Goal: Task Accomplishment & Management: Use online tool/utility

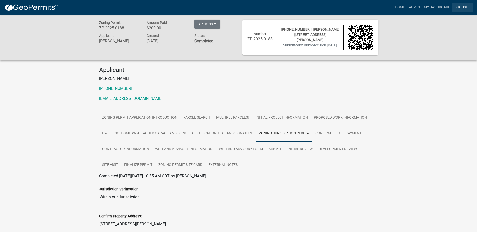
click at [463, 7] on link "dhouse" at bounding box center [462, 8] width 21 height 10
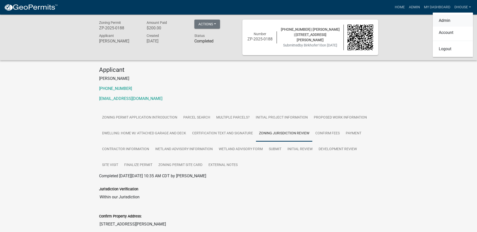
click at [445, 21] on link "Admin" at bounding box center [453, 21] width 40 height 12
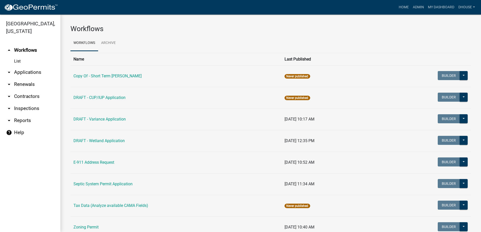
click at [30, 71] on link "arrow_drop_down Applications" at bounding box center [30, 72] width 60 height 12
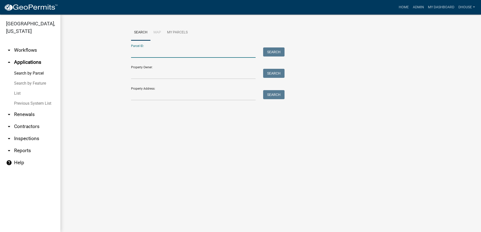
click at [157, 50] on input "Parcel ID:" at bounding box center [193, 53] width 124 height 10
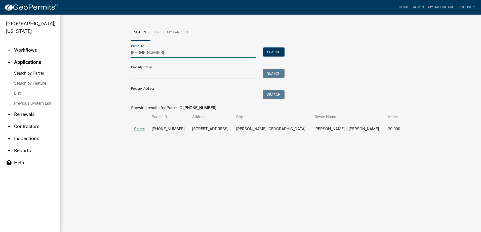
type input "[PHONE_NUMBER]"
click at [143, 131] on span "Select" at bounding box center [139, 129] width 11 height 5
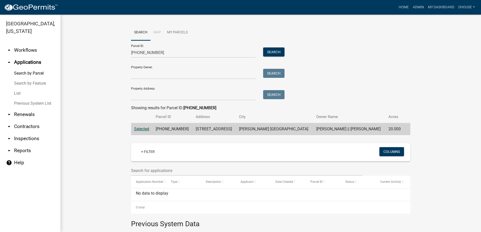
click at [145, 129] on span "Selected" at bounding box center [141, 129] width 15 height 5
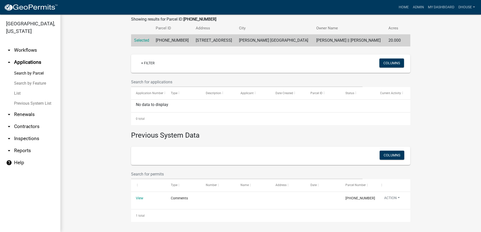
click at [20, 115] on link "arrow_drop_down Renewals" at bounding box center [30, 115] width 60 height 12
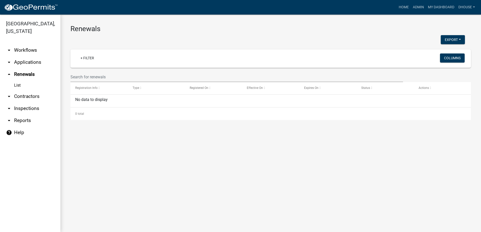
click at [21, 121] on link "arrow_drop_down Reports" at bounding box center [30, 121] width 60 height 12
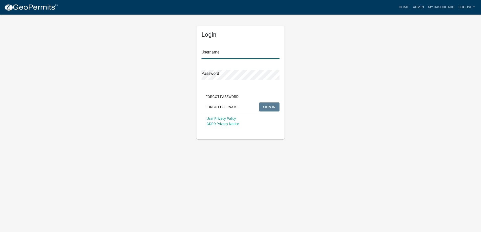
type input "dhouse"
click at [353, 90] on div "Login Username dhouse Password Forgot Password Forgot Username SIGN IN User Pri…" at bounding box center [240, 76] width 287 height 125
click at [269, 106] on span "SIGN IN" at bounding box center [269, 107] width 12 height 4
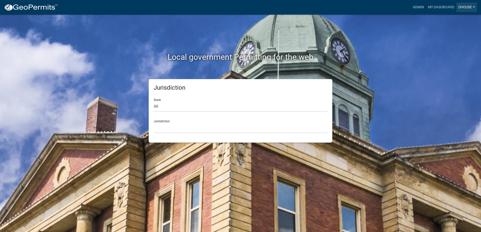
click at [467, 8] on link "dhouse" at bounding box center [466, 8] width 21 height 10
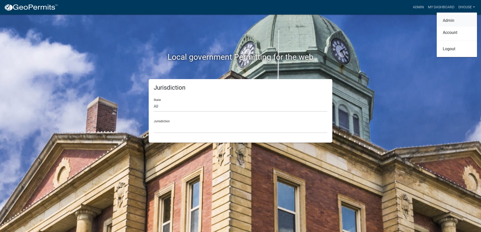
click at [449, 24] on link "Admin" at bounding box center [456, 21] width 40 height 12
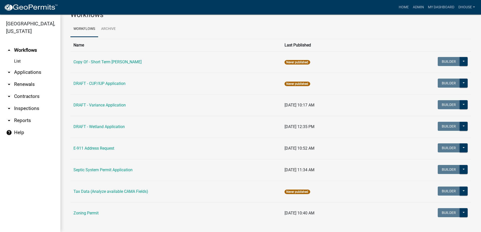
scroll to position [20, 0]
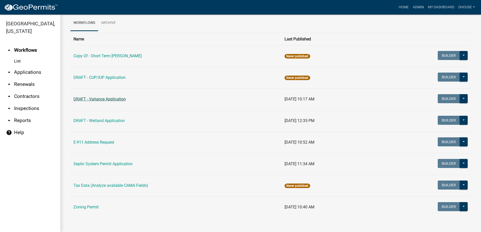
click at [97, 100] on link "DRAFT - Variance Application" at bounding box center [99, 99] width 52 height 5
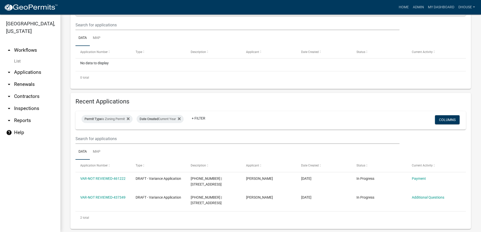
scroll to position [101, 0]
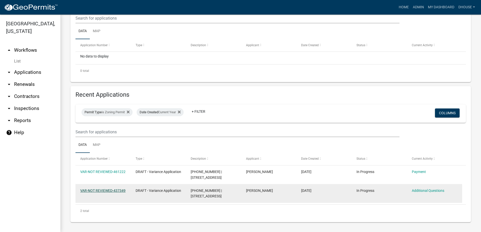
click at [98, 191] on link "VAR-NOT REVIEWED-437349" at bounding box center [102, 191] width 45 height 4
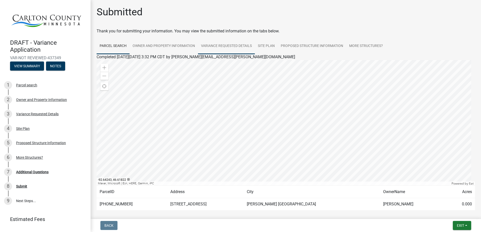
click at [230, 45] on link "Variance Requested Details" at bounding box center [226, 46] width 57 height 16
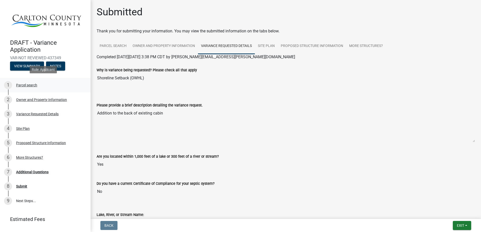
click at [25, 84] on div "Parcel search" at bounding box center [26, 85] width 21 height 4
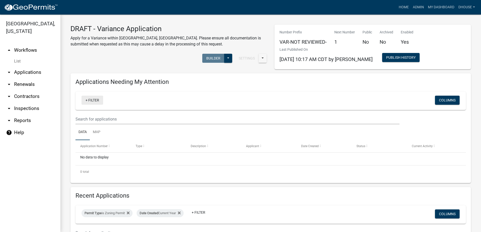
click at [100, 100] on link "+ Filter" at bounding box center [92, 100] width 22 height 9
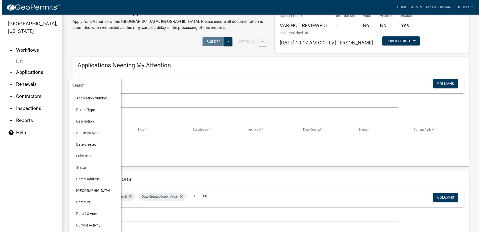
scroll to position [50, 0]
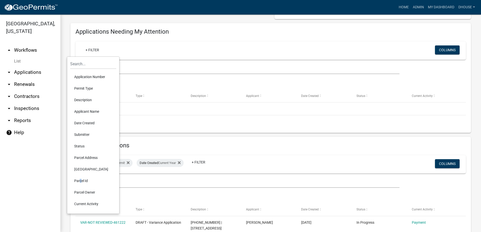
click at [79, 181] on li "Parcel Id" at bounding box center [93, 181] width 46 height 12
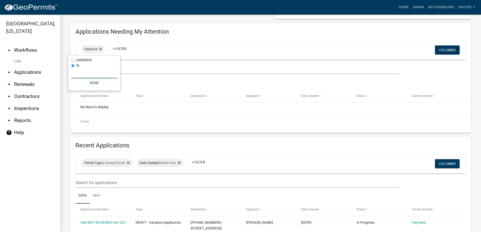
click at [96, 73] on input "text" at bounding box center [94, 73] width 46 height 10
type input "[PHONE_NUMBER]"
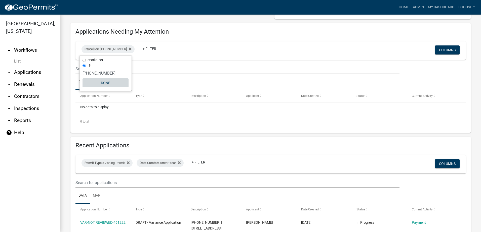
click at [107, 84] on button "Done" at bounding box center [105, 82] width 46 height 9
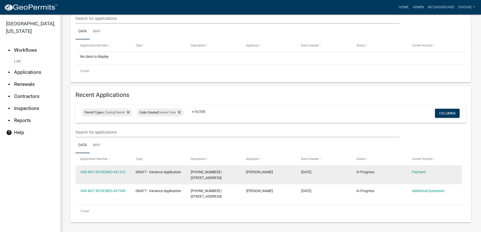
scroll to position [101, 0]
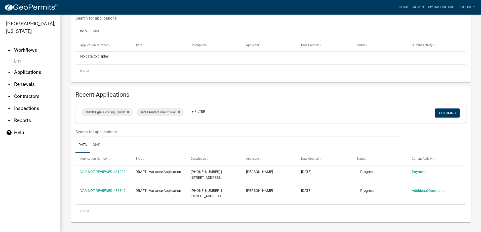
click at [20, 52] on link "arrow_drop_up Workflows" at bounding box center [30, 50] width 60 height 12
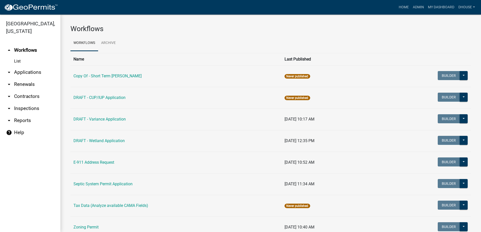
click at [11, 50] on icon "arrow_drop_up" at bounding box center [9, 50] width 6 height 6
click at [19, 59] on link "List" at bounding box center [30, 61] width 60 height 10
click at [29, 73] on link "arrow_drop_down Applications" at bounding box center [30, 72] width 60 height 12
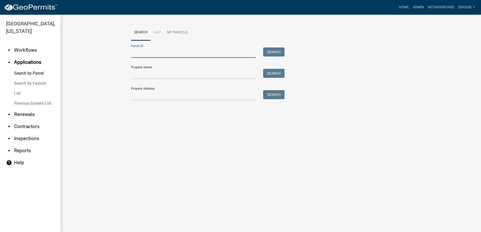
click at [174, 54] on input "Parcel ID:" at bounding box center [193, 53] width 124 height 10
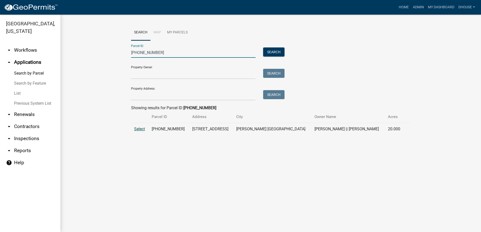
type input "[PHONE_NUMBER]"
click at [136, 129] on span "Select" at bounding box center [139, 129] width 11 height 5
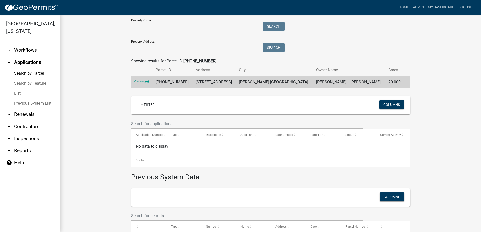
scroll to position [89, 0]
